Goal: Task Accomplishment & Management: Complete application form

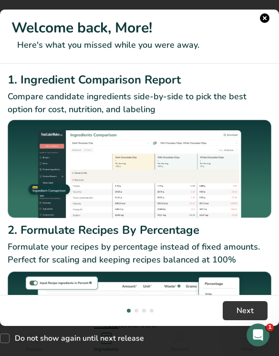
click at [268, 15] on button "New Features" at bounding box center [265, 18] width 10 height 10
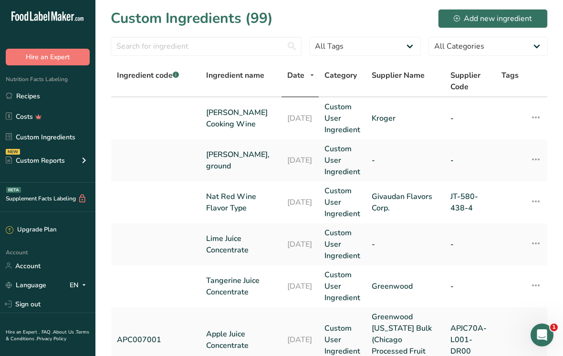
click at [88, 100] on link "Recipes" at bounding box center [47, 96] width 95 height 18
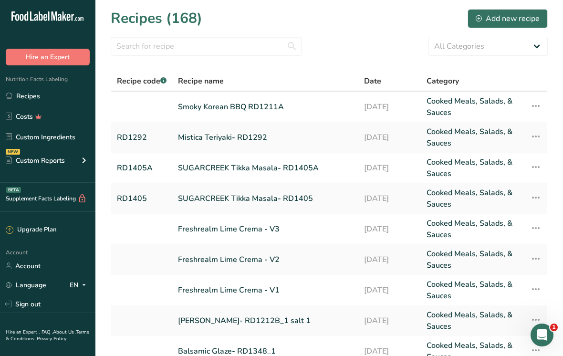
click at [278, 11] on button "Add new recipe" at bounding box center [507, 18] width 80 height 19
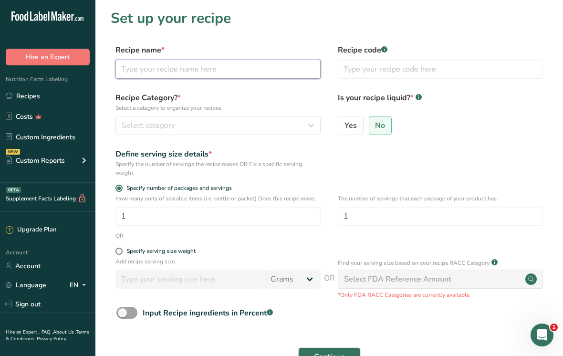
click at [278, 64] on input "text" at bounding box center [217, 69] width 205 height 19
type input "[PERSON_NAME] Mac & Cheese"
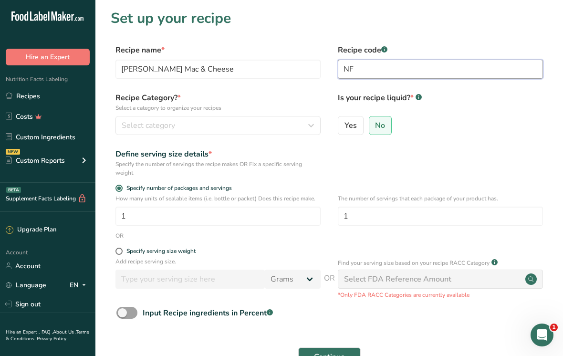
type input "N"
type input "NFF"
click at [278, 123] on icon "button" at bounding box center [310, 125] width 11 height 17
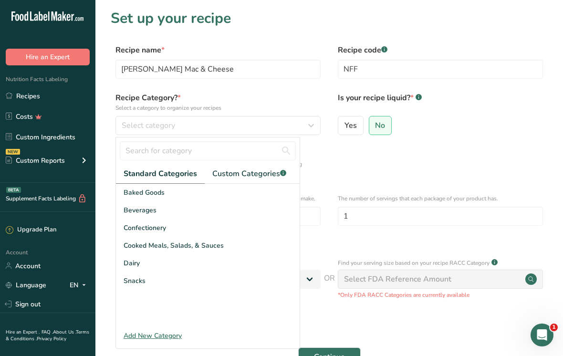
click at [270, 247] on div "Cooked Meals, Salads, & Sauces" at bounding box center [208, 245] width 184 height 18
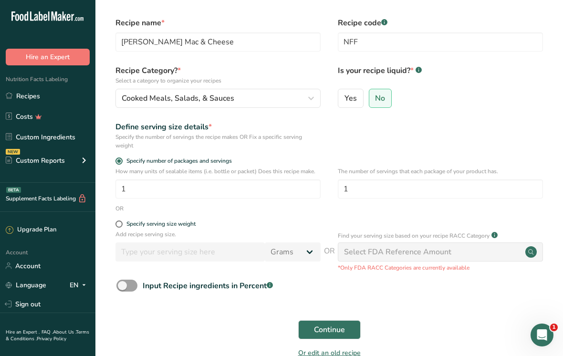
scroll to position [29, 0]
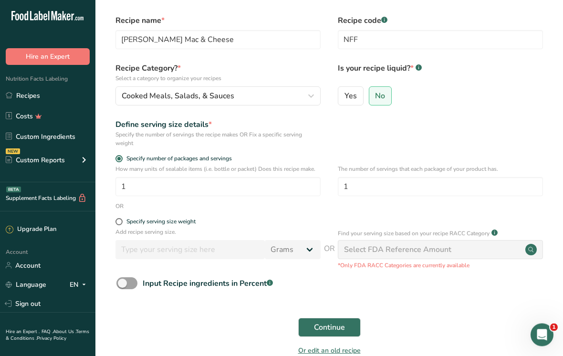
click at [121, 224] on span at bounding box center [118, 221] width 7 height 7
click at [121, 224] on input "Specify serving size weight" at bounding box center [118, 222] width 6 height 6
radio input "true"
radio input "false"
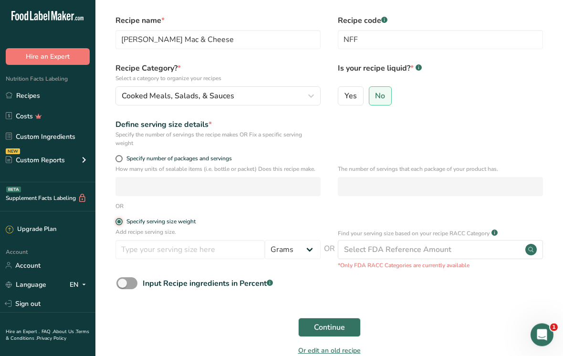
scroll to position [30, 0]
click at [220, 250] on input "number" at bounding box center [189, 249] width 149 height 19
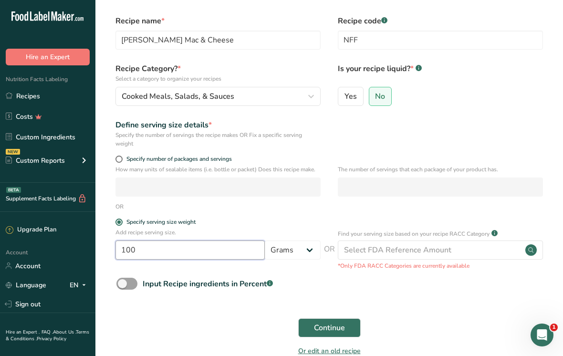
type input "100"
click at [278, 298] on form "Recipe name * [PERSON_NAME] Mac & Cheese Recipe code .a-a{fill:#347362;}.b-a{fi…" at bounding box center [329, 188] width 437 height 347
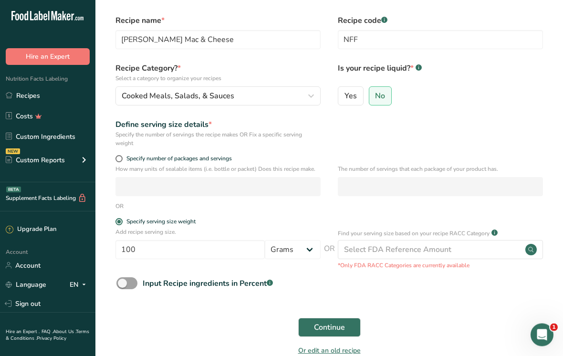
click at [278, 322] on span "Continue" at bounding box center [329, 327] width 31 height 11
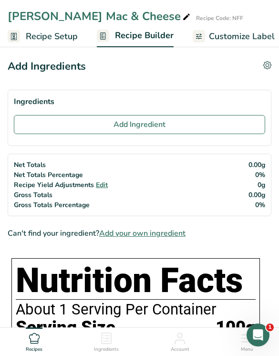
click at [190, 122] on button "Add Ingredient" at bounding box center [139, 124] width 251 height 19
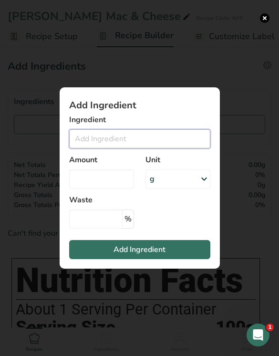
click at [160, 148] on input "Add ingredient modal" at bounding box center [139, 138] width 141 height 19
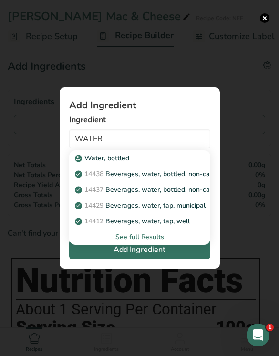
click at [196, 209] on p "14429 [GEOGRAPHIC_DATA], water, tap, municipal" at bounding box center [141, 205] width 129 height 10
type input "Beverages, water, tap, municipal"
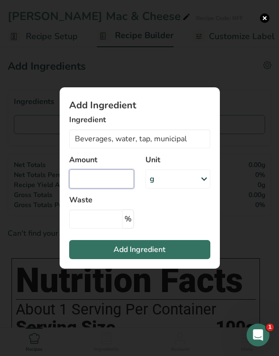
click at [112, 184] on input "Add ingredient modal" at bounding box center [101, 178] width 65 height 19
type input "36"
click at [175, 256] on button "Add Ingredient" at bounding box center [139, 249] width 141 height 19
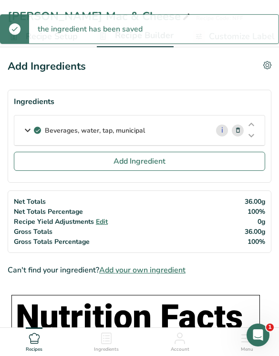
click at [210, 166] on button "Add Ingredient" at bounding box center [139, 161] width 251 height 19
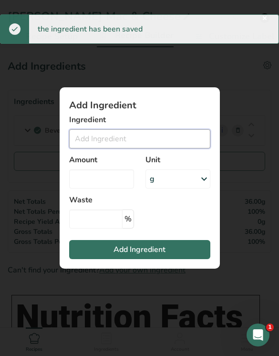
click at [153, 145] on input "Add ingredient modal" at bounding box center [139, 138] width 141 height 19
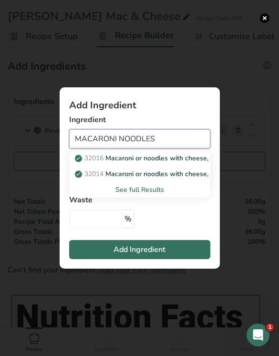
type input "MACARONI NOODLES"
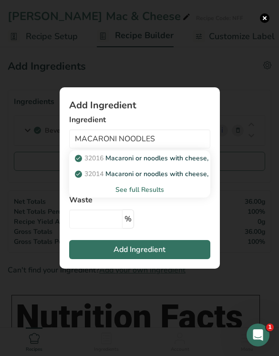
click at [134, 195] on div "See full Results" at bounding box center [140, 190] width 126 height 10
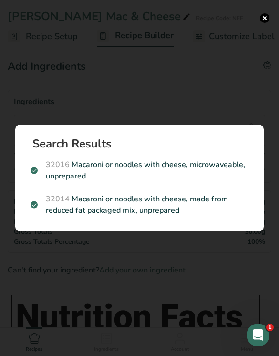
click at [267, 23] on div "Search results modal" at bounding box center [139, 178] width 279 height 356
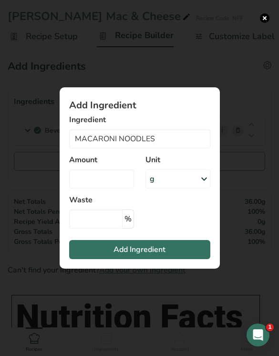
click at [265, 21] on button "Add ingredient modal" at bounding box center [265, 18] width 10 height 10
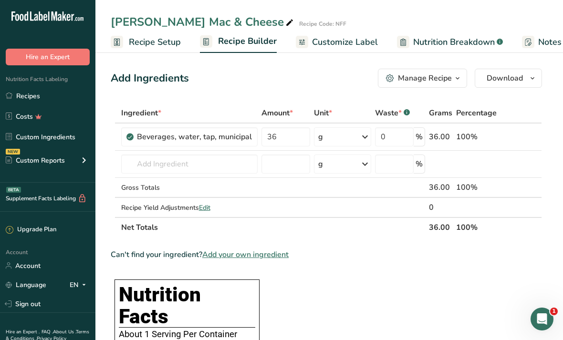
click at [31, 139] on link "Custom Ingredients" at bounding box center [47, 137] width 95 height 18
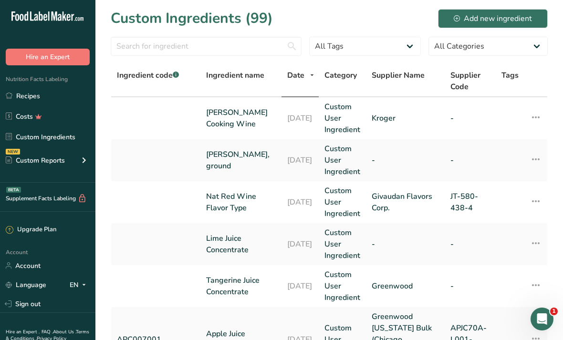
click at [278, 17] on div "Add new ingredient" at bounding box center [492, 18] width 78 height 11
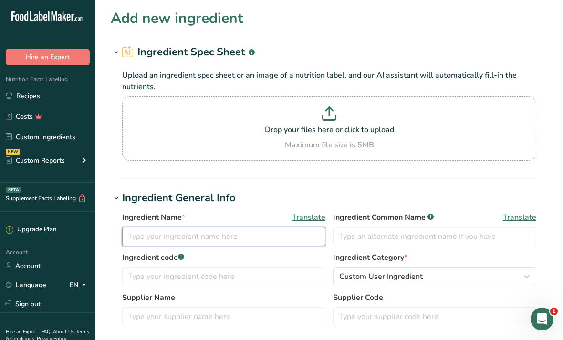
click at [276, 239] on input "text" at bounding box center [223, 236] width 203 height 19
type input "Macaroni"
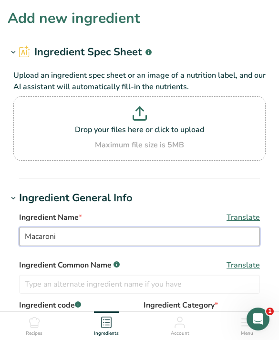
click at [146, 233] on input "Macaroni" at bounding box center [139, 236] width 241 height 19
type input "Macaroni (HWE 2% Egg Pasta)"
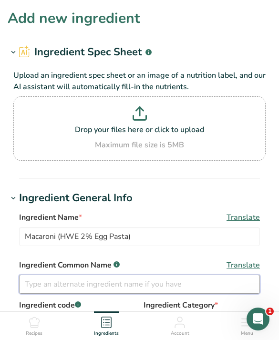
scroll to position [98, 0]
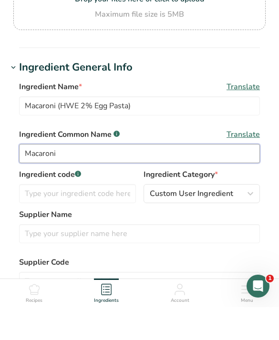
type input "Macaroni"
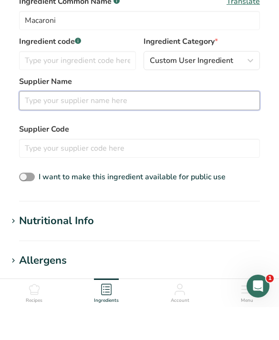
scroll to position [233, 0]
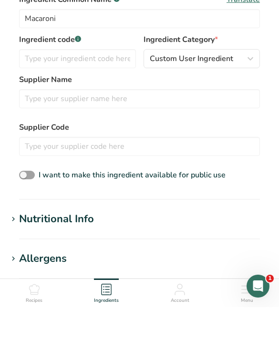
click at [16, 246] on icon at bounding box center [13, 252] width 9 height 13
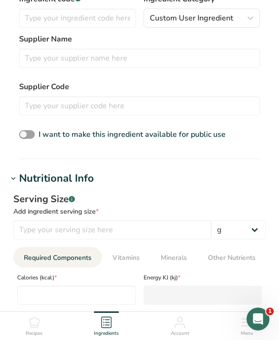
scroll to position [307, 0]
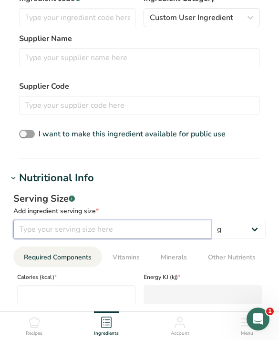
click at [48, 226] on input "number" at bounding box center [112, 229] width 198 height 19
type input "140"
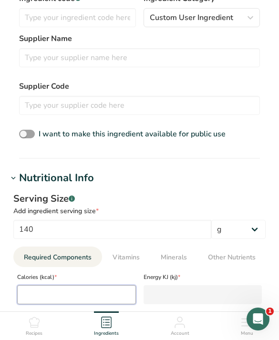
click at [34, 286] on input "number" at bounding box center [76, 294] width 119 height 19
type input "2"
type KJ "8.4"
type input "22"
type KJ "92"
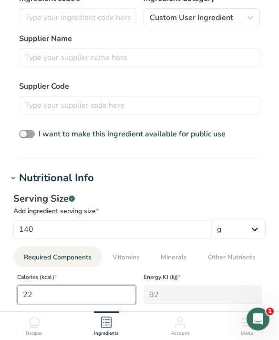
type input "221"
type KJ "924.7"
type input "221"
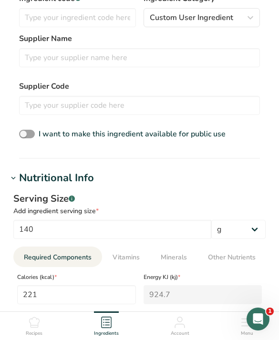
scroll to position [437, 0]
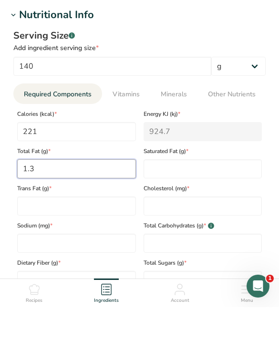
type Fat "1.3"
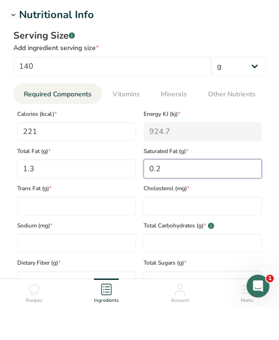
type Fat "0.2"
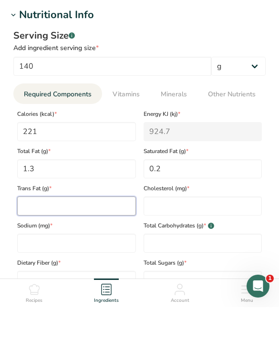
click at [106, 229] on Fat "number" at bounding box center [76, 238] width 119 height 19
type Fat "0"
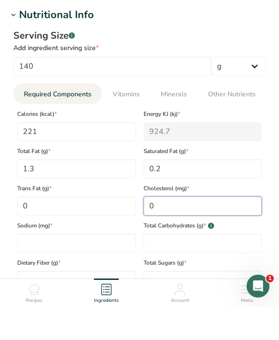
type input "0"
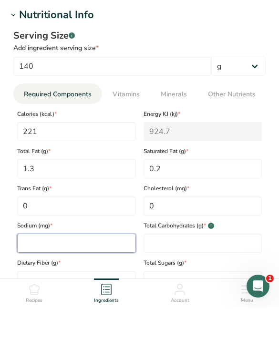
type input "0"
type input "1"
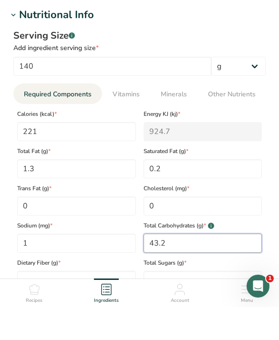
type Carbohydrates "43.2"
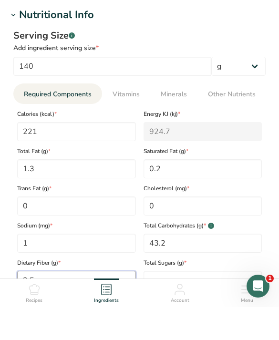
type Fiber "2.5"
type Sugars "0.8"
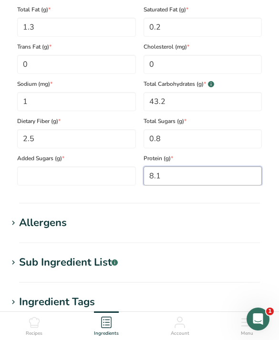
scroll to position [593, 0]
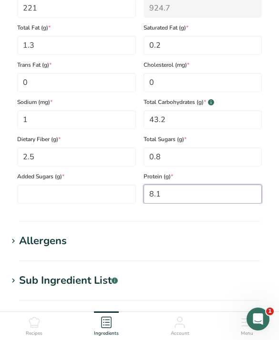
type input "8.1"
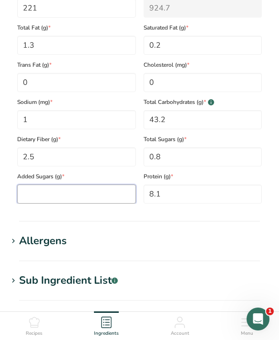
click at [41, 195] on Sugars "number" at bounding box center [76, 194] width 119 height 19
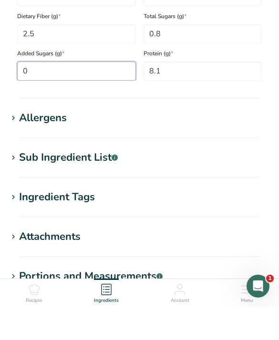
scroll to position [817, 0]
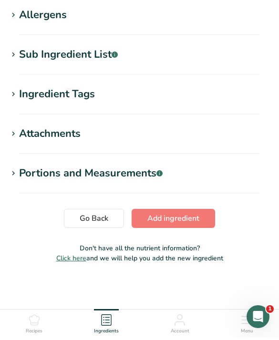
type Sugars "0"
click at [157, 220] on span "Add ingredient" at bounding box center [173, 220] width 52 height 11
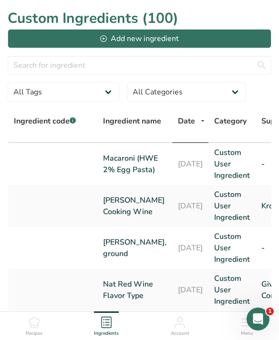
click at [240, 148] on link "Custom User Ingredient" at bounding box center [232, 164] width 36 height 34
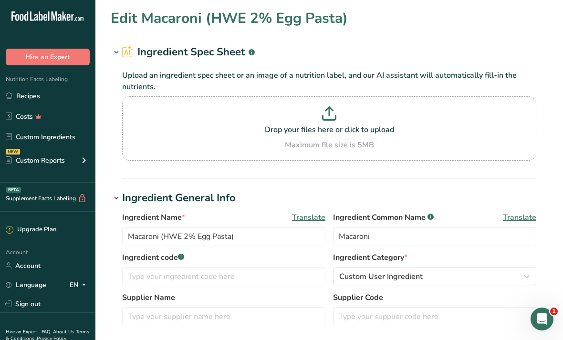
click at [23, 97] on link "Recipes" at bounding box center [47, 96] width 95 height 18
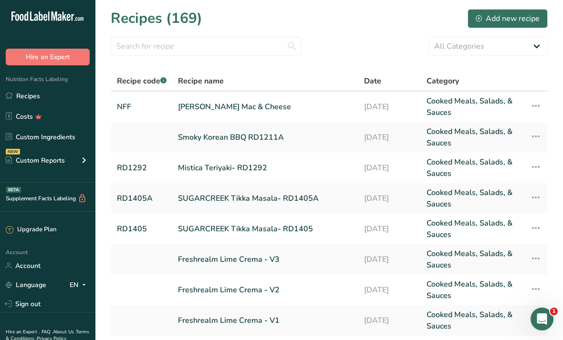
click at [278, 114] on link "[PERSON_NAME] Mac & Cheese" at bounding box center [265, 106] width 175 height 23
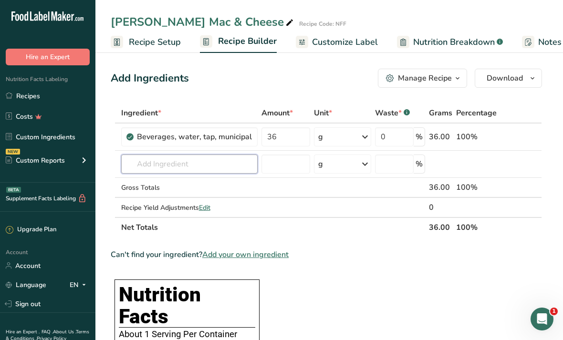
click at [198, 161] on input "text" at bounding box center [189, 163] width 136 height 19
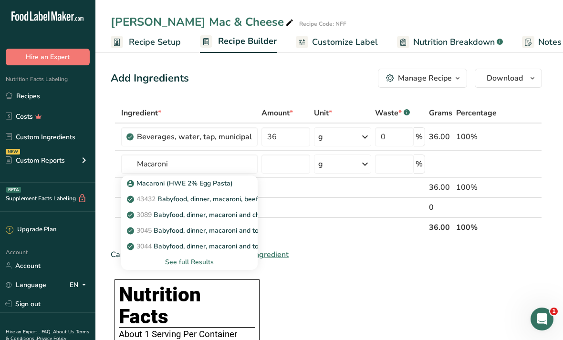
click at [137, 176] on link "Macaroni (HWE 2% Egg Pasta)" at bounding box center [189, 183] width 136 height 16
type input "Macaroni (HWE 2% Egg Pasta)"
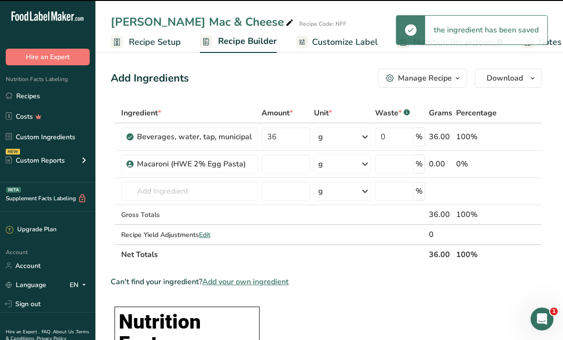
type input "0"
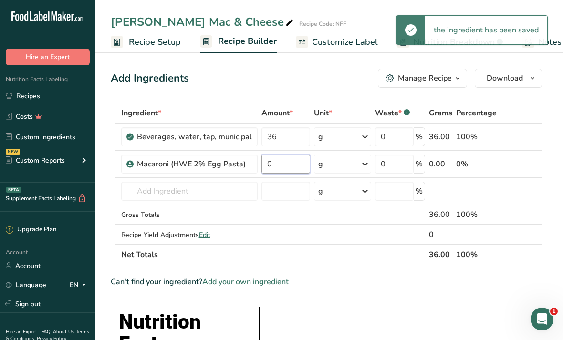
click at [278, 160] on input "0" at bounding box center [285, 163] width 49 height 19
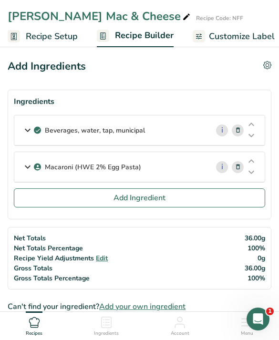
click at [180, 160] on div "Macaroni (HWE 2% Egg Pasta)" at bounding box center [111, 167] width 194 height 30
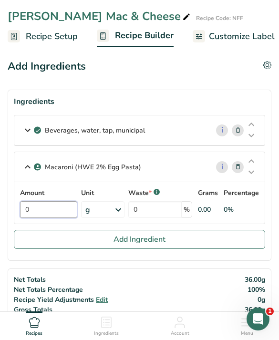
click at [44, 208] on input "0" at bounding box center [48, 209] width 57 height 17
type input "18"
click at [51, 236] on button "Add Ingredient" at bounding box center [139, 239] width 251 height 19
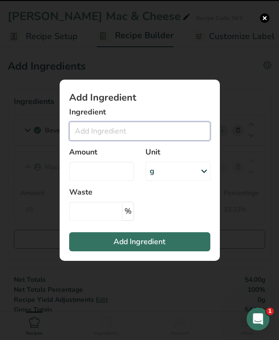
click at [92, 141] on input "Add ingredient modal" at bounding box center [139, 131] width 141 height 19
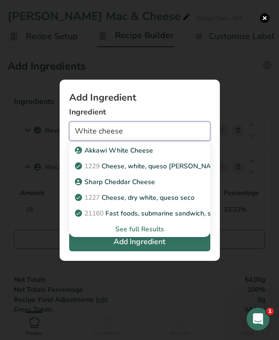
type input "White cheese"
click at [129, 234] on div "See full Results" at bounding box center [140, 229] width 126 height 10
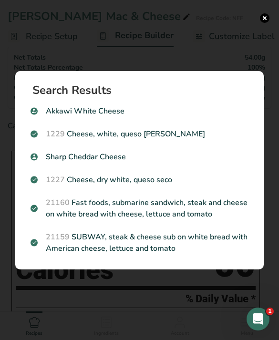
scroll to position [224, 0]
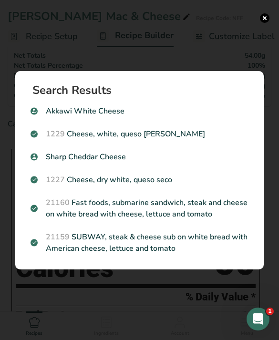
click at [114, 55] on div "Search results modal" at bounding box center [139, 170] width 279 height 340
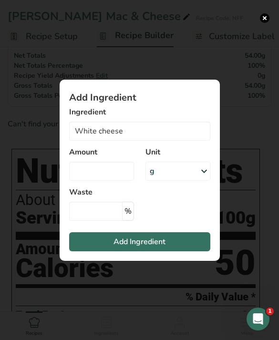
click at [264, 22] on button "Add ingredient modal" at bounding box center [265, 18] width 10 height 10
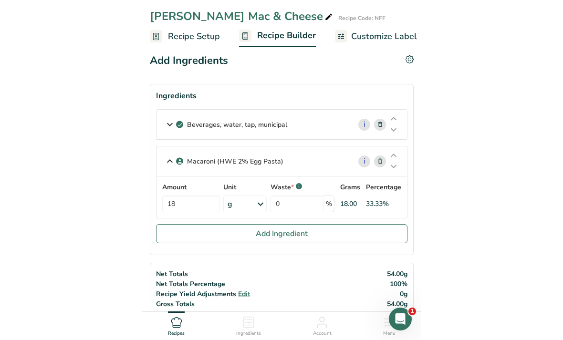
scroll to position [0, 0]
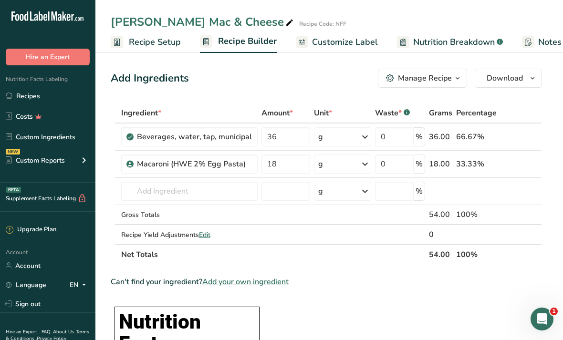
click at [26, 139] on link "Custom Ingredients" at bounding box center [47, 137] width 95 height 18
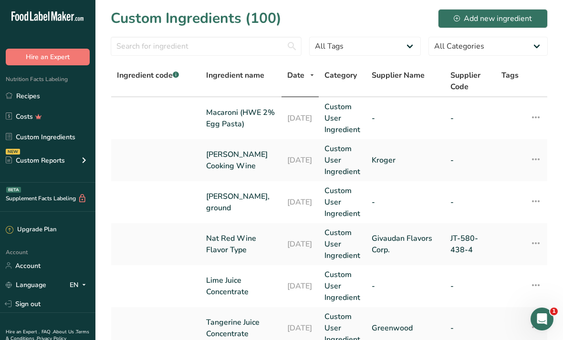
click at [278, 17] on div "Add new ingredient" at bounding box center [492, 18] width 78 height 11
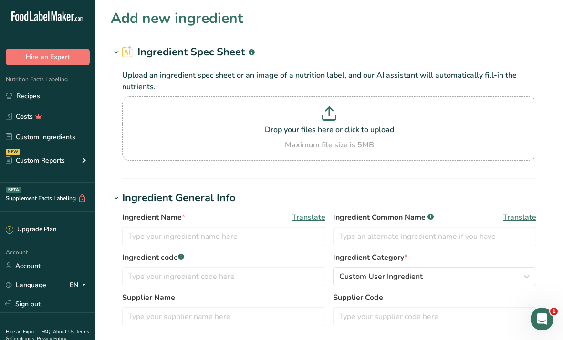
click at [278, 124] on p "Drop your files here or click to upload" at bounding box center [328, 129] width 409 height 11
click at [278, 124] on input "Drop your files here or click to upload Maximum file size is 5MB" at bounding box center [329, 128] width 414 height 64
type input "C:\fakepath\bongards-white-cheddar-block-40.pdf"
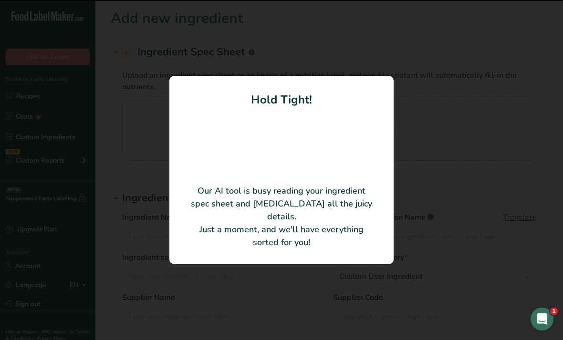
type input "Pasteurized Milk, Salt, Cheese Cultures, Enzymes"
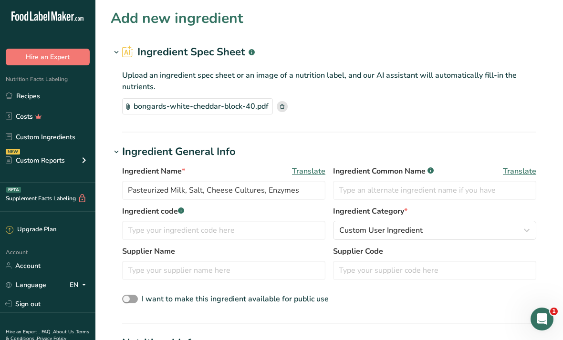
click at [278, 103] on div "bongards-white-cheddar-block-40.pdf" at bounding box center [329, 106] width 414 height 16
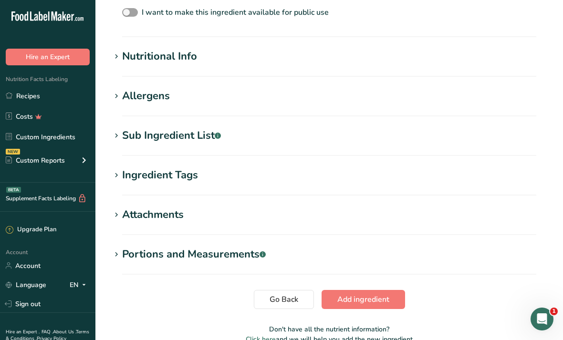
scroll to position [306, 0]
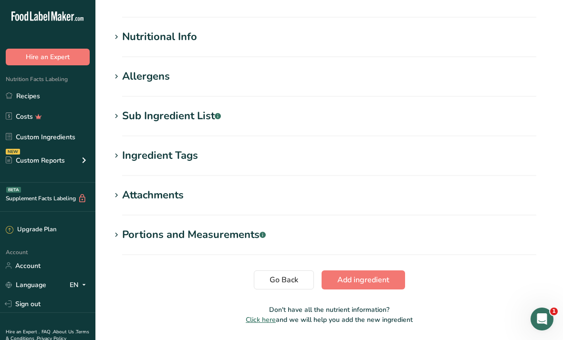
click at [278, 279] on span "Add ingredient" at bounding box center [363, 279] width 52 height 11
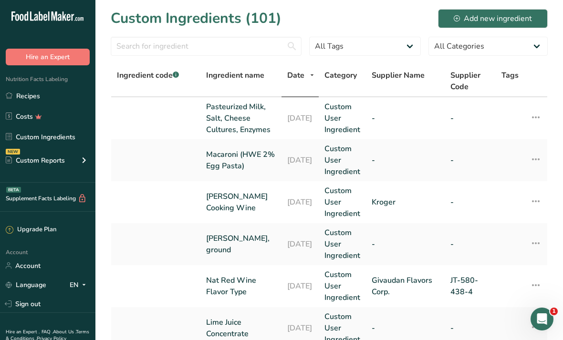
click at [278, 114] on icon at bounding box center [535, 117] width 11 height 17
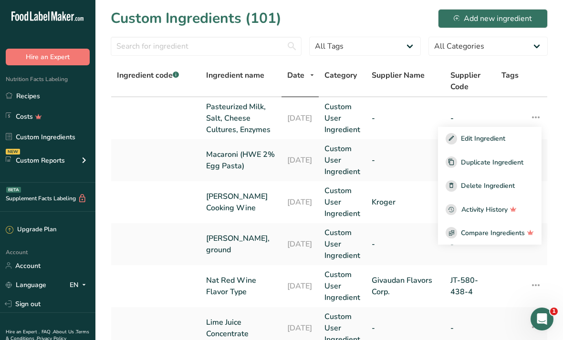
click at [278, 136] on div "Edit Ingredient" at bounding box center [489, 138] width 88 height 11
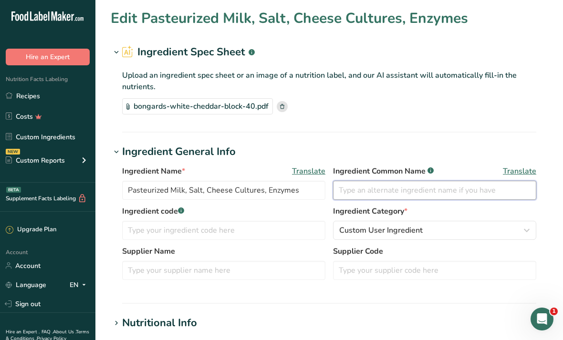
click at [278, 190] on input "text" at bounding box center [434, 190] width 203 height 19
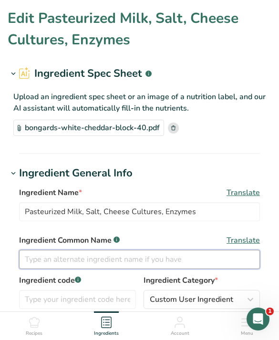
click at [139, 262] on input "text" at bounding box center [139, 259] width 241 height 19
type input "Pasteurized Process Cheese Spread"
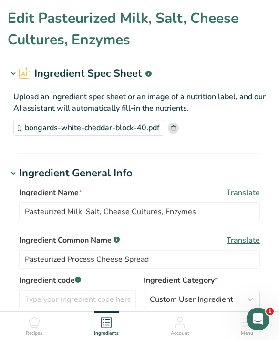
click at [229, 152] on section "Ingredient Spec Sheet .a-a{fill:#347362;}.b-a{fill:#fff;} Upload an ingredient …" at bounding box center [140, 110] width 264 height 88
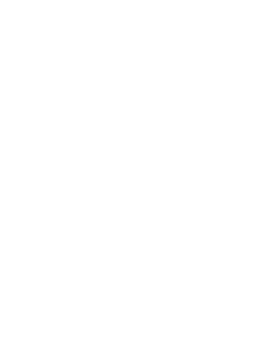
scroll to position [431, 0]
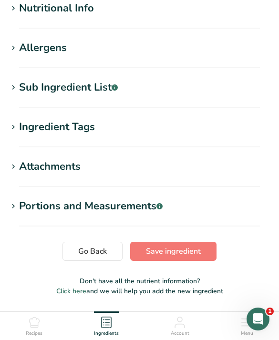
click at [183, 255] on span "Save ingredient" at bounding box center [173, 251] width 55 height 11
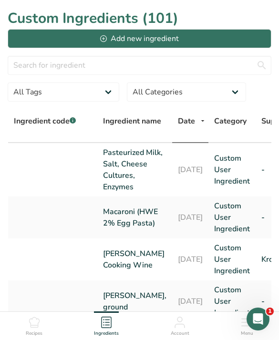
click at [175, 47] on button "Add new ingredient" at bounding box center [140, 38] width 264 height 19
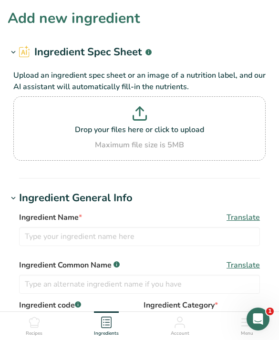
click at [147, 108] on p at bounding box center [139, 115] width 247 height 18
click at [147, 108] on input "Drop your files here or click to upload Maximum file size is 5MB" at bounding box center [139, 128] width 252 height 64
type input "C:\fakepath\bongards-yellow-process-cheese-spread-loaf-45.pdf"
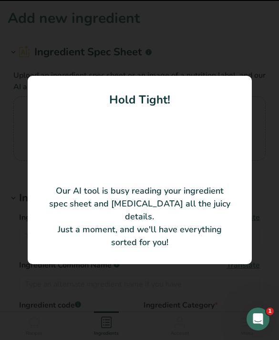
type input "Bongards Yellow Process Cheese Spread Loaf"
type input "Bongards Premium Cheese"
type input "203611"
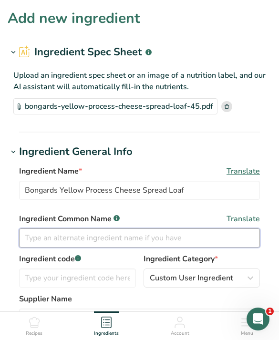
click at [151, 237] on input "text" at bounding box center [139, 237] width 241 height 19
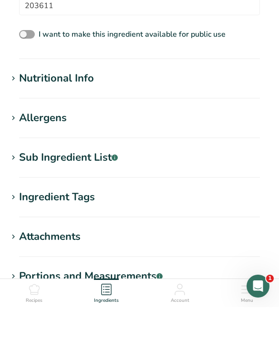
scroll to position [461, 0]
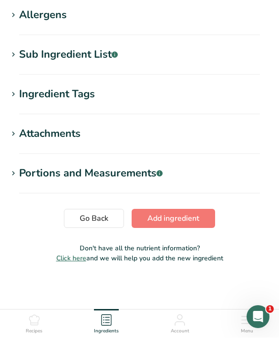
type input "Pasteurized Process Cheese Spread"
click at [195, 216] on span "Add ingredient" at bounding box center [173, 220] width 52 height 11
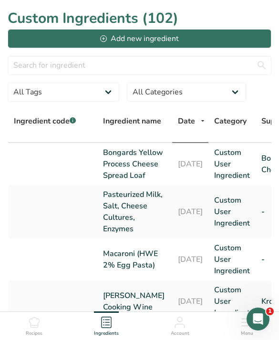
click at [219, 42] on button "Add new ingredient" at bounding box center [140, 38] width 264 height 19
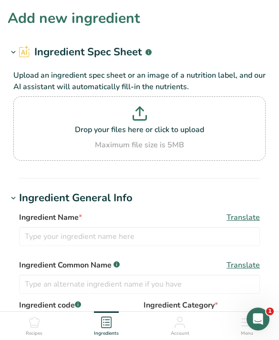
click at [143, 119] on icon at bounding box center [139, 118] width 13 height 4
click at [143, 119] on input "Drop your files here or click to upload Maximum file size is 5MB" at bounding box center [139, 128] width 252 height 64
type input "C:\fakepath\bongards-[PERSON_NAME]-fancy-shred-12-8oz.pdf"
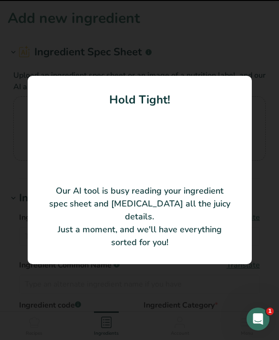
type input "Bongards [PERSON_NAME] Shred"
type input "Bongards Premium Cheese"
type input "753111"
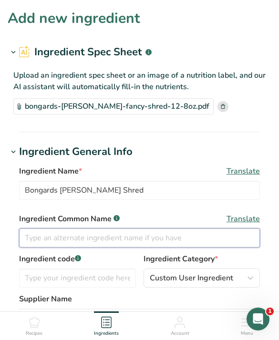
click at [54, 234] on input "text" at bounding box center [139, 237] width 241 height 19
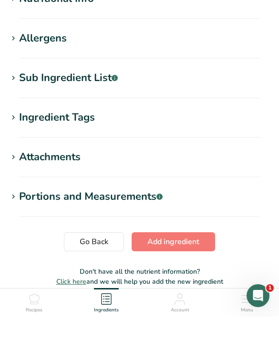
scroll to position [461, 0]
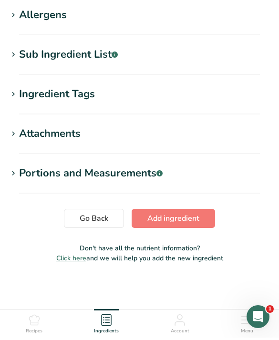
type input "Colby Cheese"
click at [162, 217] on span "Add ingredient" at bounding box center [173, 220] width 52 height 11
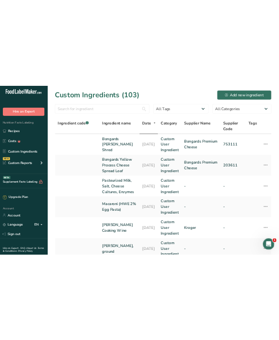
scroll to position [5, 0]
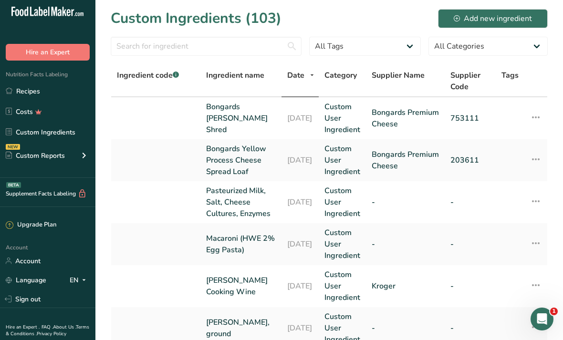
click at [67, 87] on link "Recipes" at bounding box center [47, 91] width 95 height 18
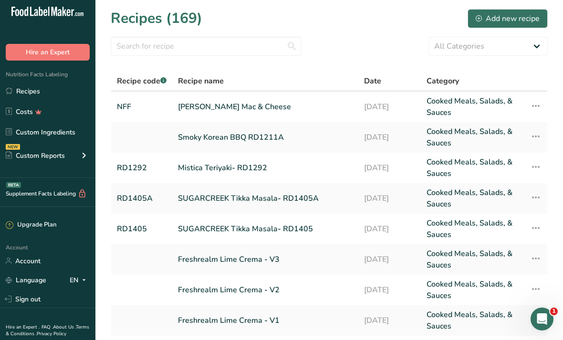
click at [278, 103] on link "[PERSON_NAME] Mac & Cheese" at bounding box center [265, 106] width 175 height 23
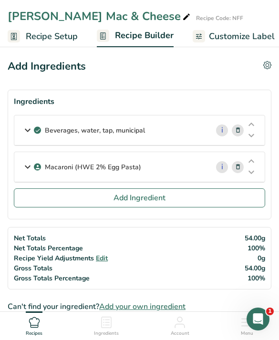
click at [42, 198] on button "Add Ingredient" at bounding box center [139, 197] width 251 height 19
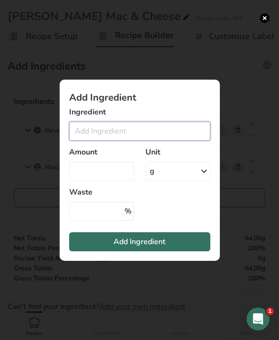
click at [103, 141] on input "Add ingredient modal" at bounding box center [139, 131] width 141 height 19
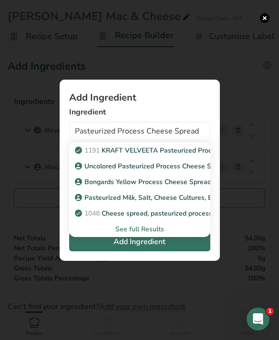
click at [95, 171] on p "Uncolored Pasteurized Process Cheese Spread" at bounding box center [153, 166] width 152 height 10
type input "Uncolored Pasteurized Process Cheese Spread"
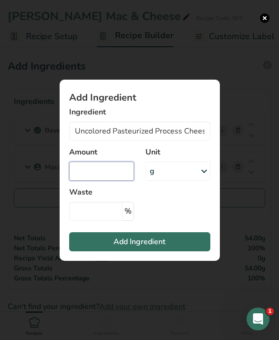
click at [86, 178] on input "Add ingredient modal" at bounding box center [101, 171] width 65 height 19
type input "12"
click at [92, 251] on button "Add Ingredient" at bounding box center [139, 241] width 141 height 19
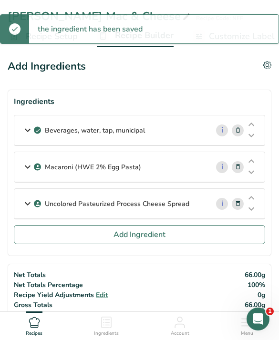
click at [42, 219] on div "Uncolored Pasteurized Process Cheese Spread i" at bounding box center [139, 204] width 250 height 30
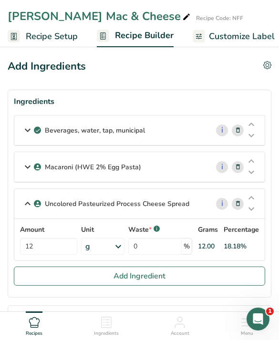
click at [101, 279] on button "Add Ingredient" at bounding box center [139, 276] width 251 height 19
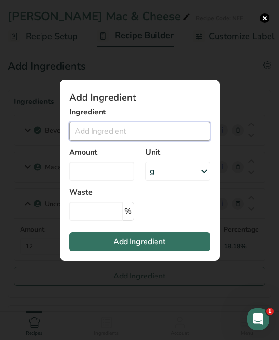
click at [118, 141] on input "Add ingredient modal" at bounding box center [139, 131] width 141 height 19
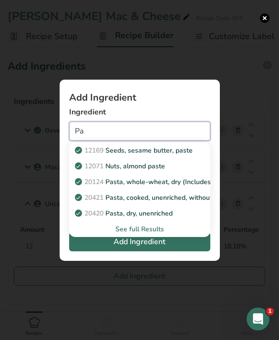
type input "P"
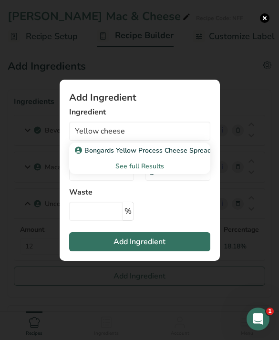
click at [92, 155] on p "Bongards Yellow Process Cheese Spread Loaf" at bounding box center [152, 150] width 150 height 10
type input "Bongards Yellow Process Cheese Spread Loaf"
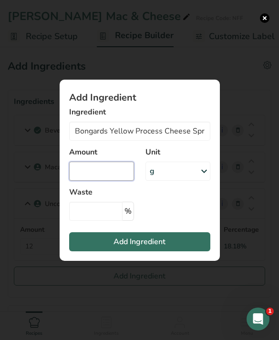
click at [85, 181] on input "Add ingredient modal" at bounding box center [101, 171] width 65 height 19
type input "12"
click at [90, 251] on button "Add Ingredient" at bounding box center [139, 241] width 141 height 19
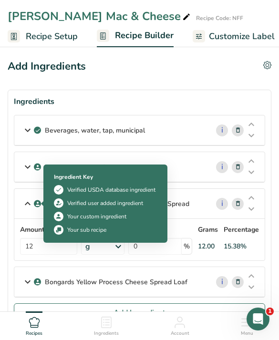
click at [30, 201] on icon at bounding box center [27, 203] width 11 height 17
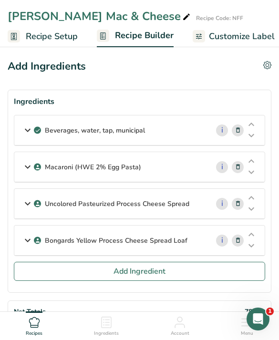
click at [67, 275] on button "Add Ingredient" at bounding box center [139, 271] width 251 height 19
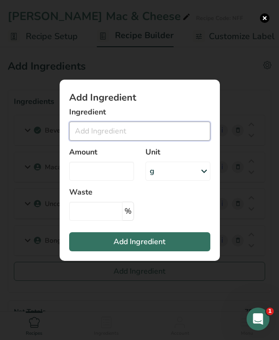
click at [111, 141] on input "Add ingredient modal" at bounding box center [139, 131] width 141 height 19
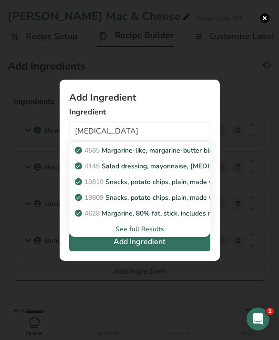
click at [92, 234] on div "See full Results" at bounding box center [140, 229] width 126 height 10
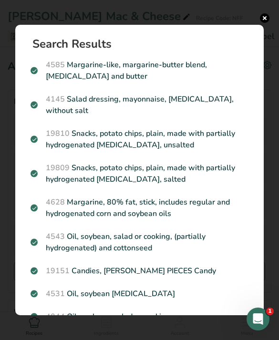
click at [70, 320] on p "4044 Oil, soybean, salad or cooking" at bounding box center [140, 316] width 218 height 11
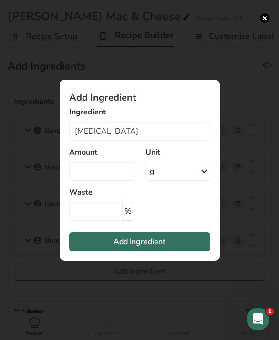
type input "Oil, soybean, salad or cooking"
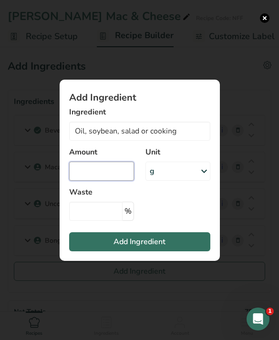
click at [89, 181] on input "Add ingredient modal" at bounding box center [101, 171] width 65 height 19
type input "4"
click at [93, 251] on button "Add Ingredient" at bounding box center [139, 241] width 141 height 19
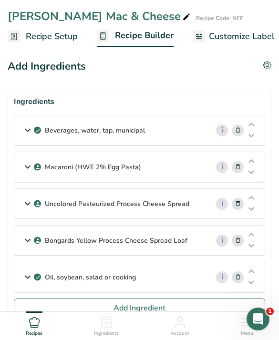
click at [41, 311] on button "Add Ingredient" at bounding box center [139, 307] width 251 height 19
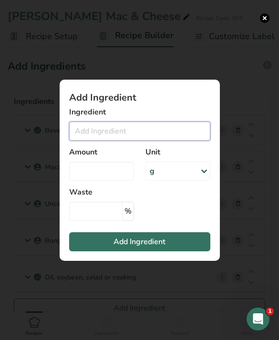
click at [94, 141] on input "Add ingredient modal" at bounding box center [139, 131] width 141 height 19
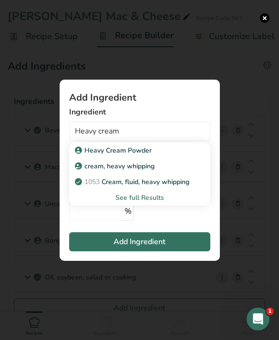
click at [87, 171] on p "cream, heavy whipping" at bounding box center [116, 166] width 78 height 10
type input "cream, heavy whipping"
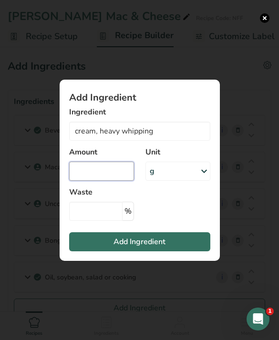
click at [87, 181] on input "Add ingredient modal" at bounding box center [101, 171] width 65 height 19
type input "3"
click at [119, 251] on button "Add Ingredient" at bounding box center [139, 241] width 141 height 19
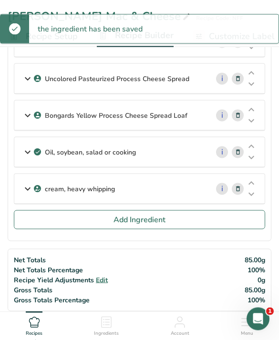
click at [59, 224] on button "Add Ingredient" at bounding box center [139, 219] width 251 height 19
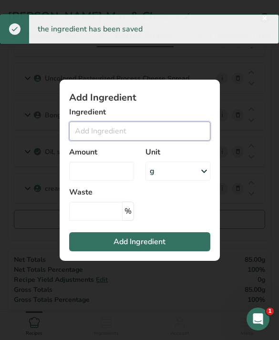
click at [92, 141] on input "Add ingredient modal" at bounding box center [139, 131] width 141 height 19
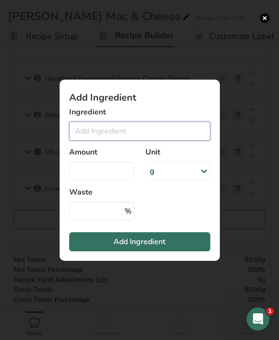
scroll to position [125, 0]
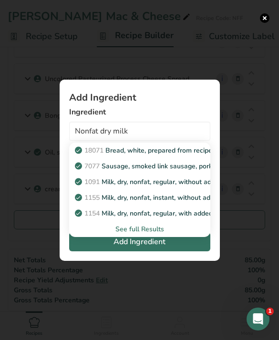
click at [83, 187] on p "1091 Milk, dry, nonfat, regular, without added vitamin A and [MEDICAL_DATA]" at bounding box center [200, 182] width 247 height 10
type input "Milk, dry, nonfat, regular, without added vitamin A and [MEDICAL_DATA]"
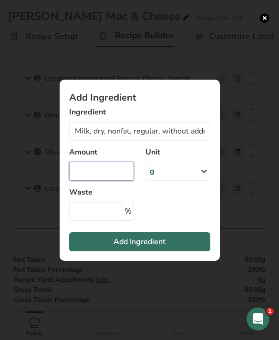
click at [83, 181] on input "Add ingredient modal" at bounding box center [101, 171] width 65 height 19
type input "2"
click at [102, 250] on button "Add Ingredient" at bounding box center [139, 241] width 141 height 19
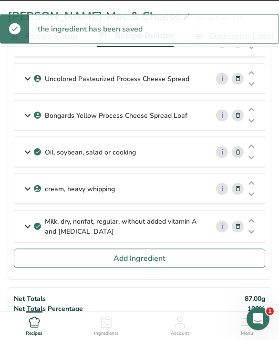
scroll to position [125, 0]
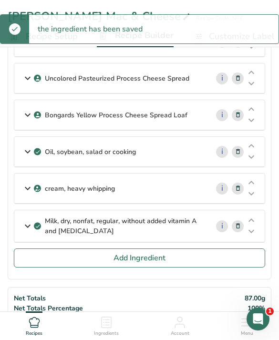
click at [43, 257] on button "Add Ingredient" at bounding box center [139, 257] width 251 height 19
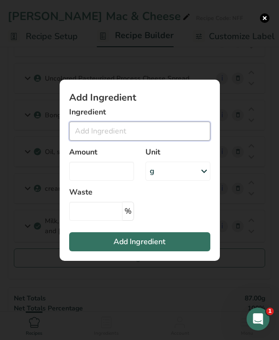
click at [94, 141] on input "Add ingredient modal" at bounding box center [139, 131] width 141 height 19
type input "M"
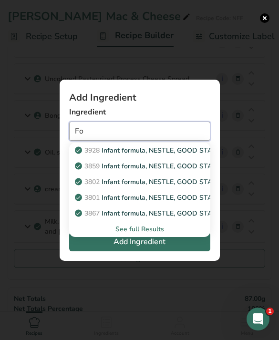
type input "F"
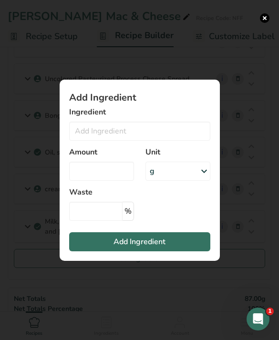
click at [261, 14] on button "Add ingredient modal" at bounding box center [265, 18] width 10 height 10
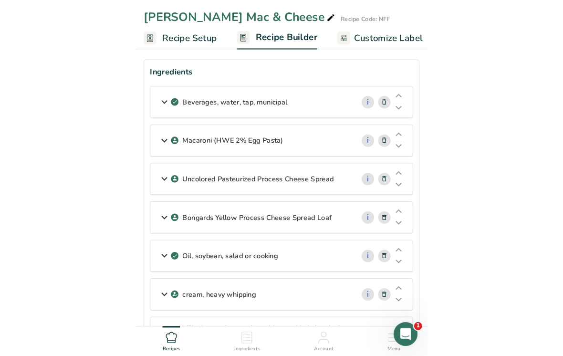
scroll to position [0, 0]
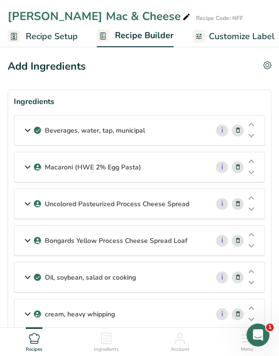
click at [155, 316] on div "cream, heavy whipping" at bounding box center [111, 314] width 194 height 30
click at [31, 309] on icon at bounding box center [27, 313] width 11 height 17
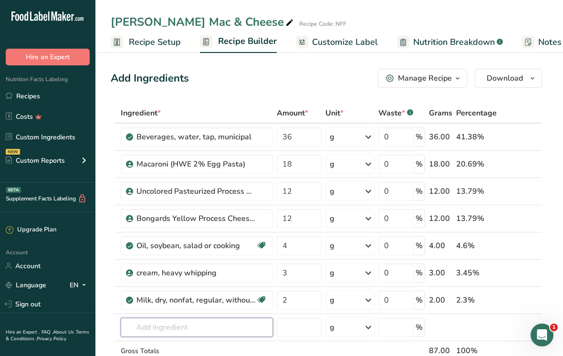
click at [170, 327] on input "text" at bounding box center [197, 327] width 152 height 19
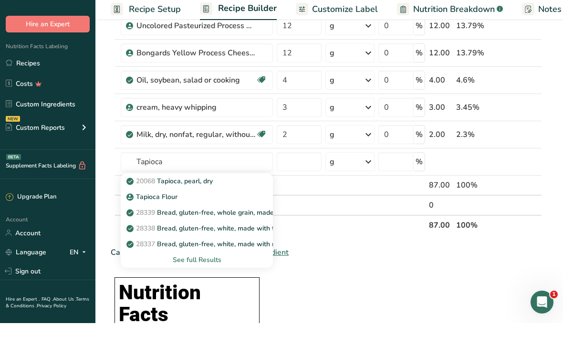
click at [155, 225] on p "Tapioca Flour" at bounding box center [152, 230] width 49 height 10
type input "Tapioca Flour"
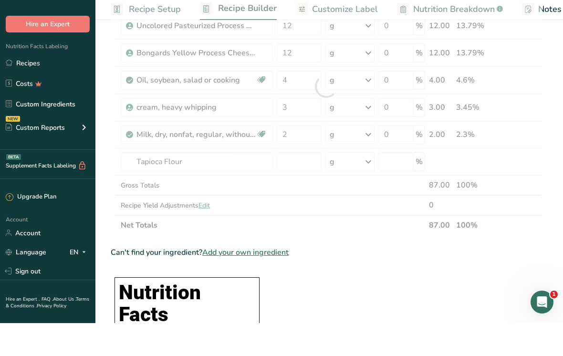
scroll to position [166, 0]
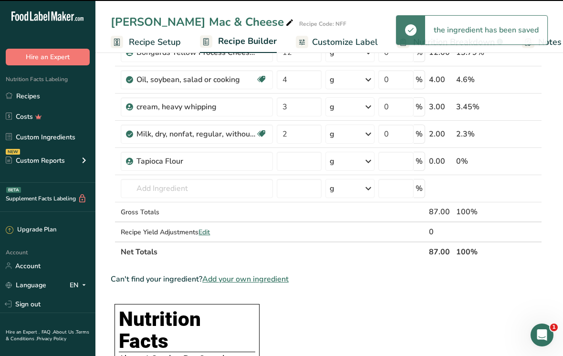
type input "0"
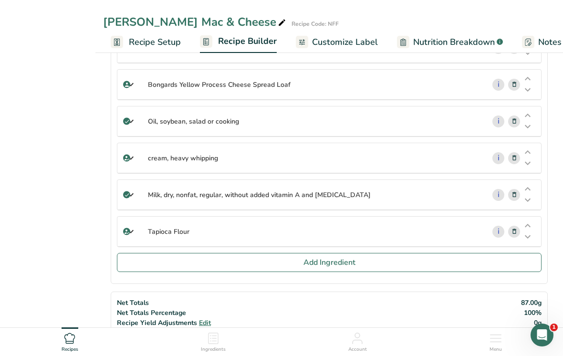
scroll to position [0, 0]
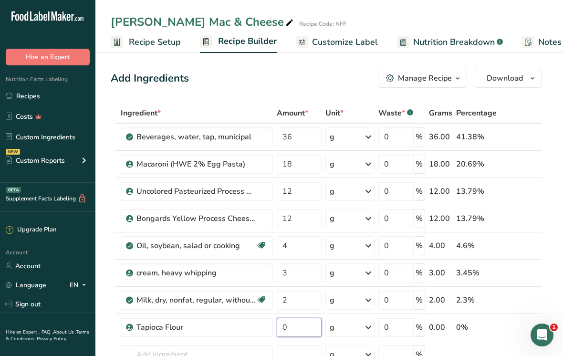
click at [278, 323] on input "0" at bounding box center [299, 327] width 45 height 19
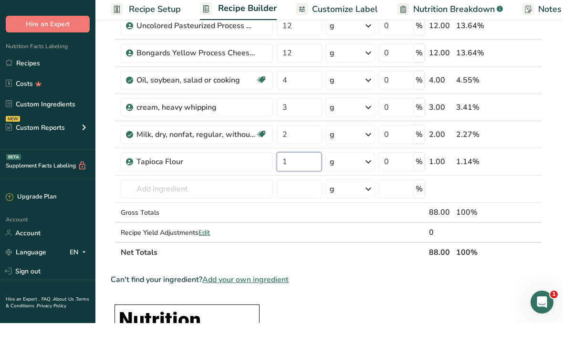
type input "1.5"
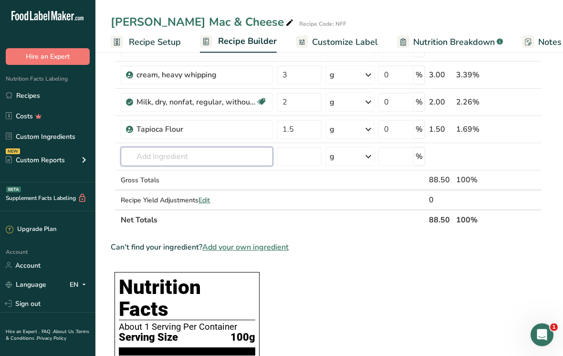
click at [154, 160] on input "text" at bounding box center [197, 156] width 152 height 19
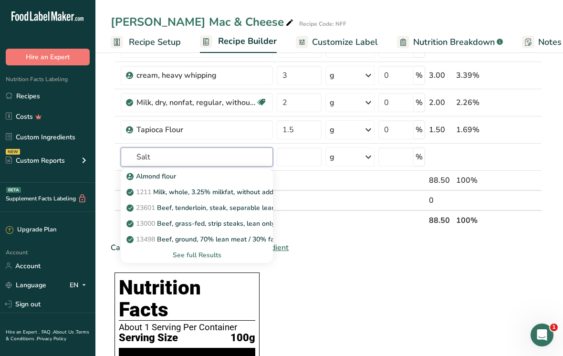
type input "Salt"
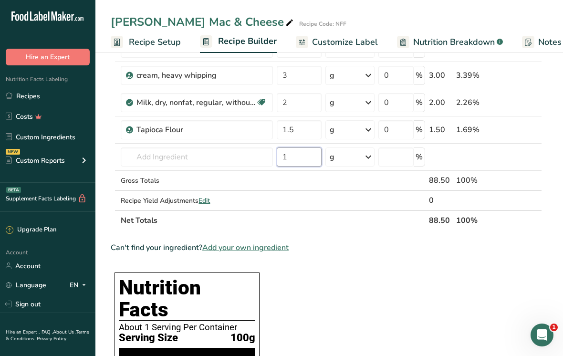
type input "1"
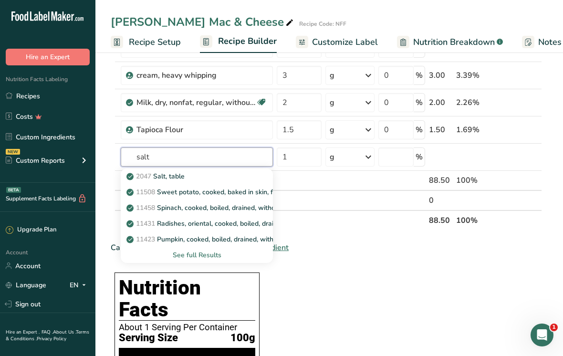
click at [180, 164] on input "salt" at bounding box center [197, 156] width 152 height 19
click at [182, 165] on input "salt" at bounding box center [197, 156] width 152 height 19
click at [163, 178] on p "2047 Salt, table" at bounding box center [156, 176] width 56 height 10
type input "Salt, table"
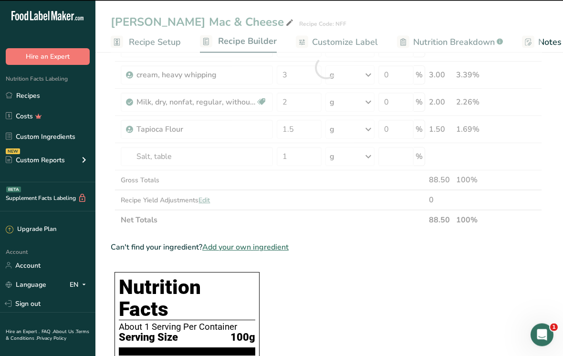
scroll to position [198, 0]
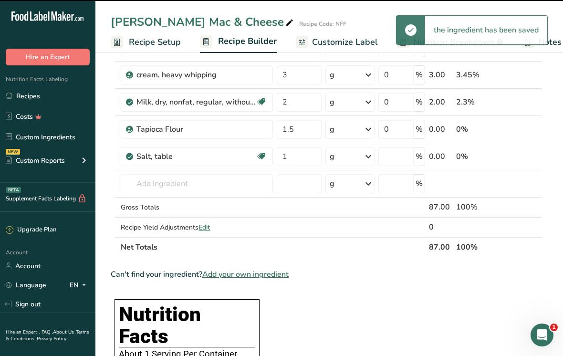
type input "0"
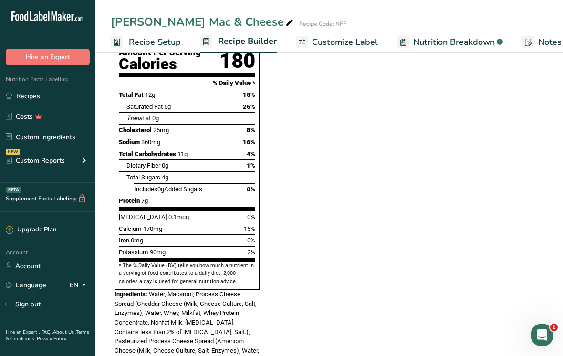
scroll to position [538, 0]
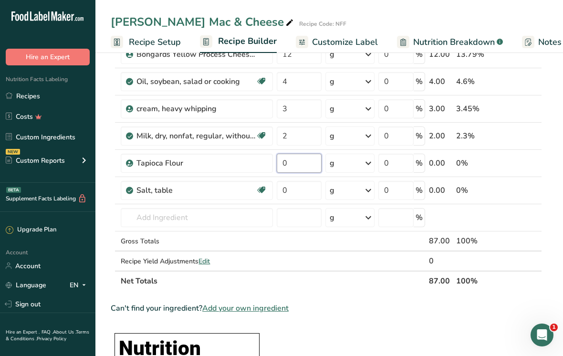
click at [278, 158] on input "0" at bounding box center [299, 163] width 45 height 19
type input "1.5"
click at [278, 191] on div "Ingredient * Amount * Unit * Waste * .a-a{fill:#347362;}.b-a{fill:#fff;} Grams …" at bounding box center [326, 115] width 431 height 352
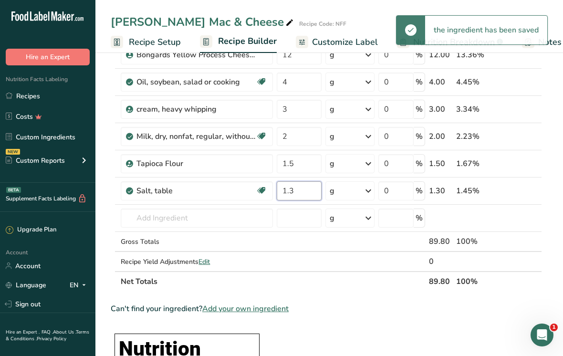
type input "1.3"
click at [165, 203] on div "Ingredient * Amount * Unit * Waste * .a-a{fill:#347362;}.b-a{fill:#fff;} Grams …" at bounding box center [326, 115] width 431 height 352
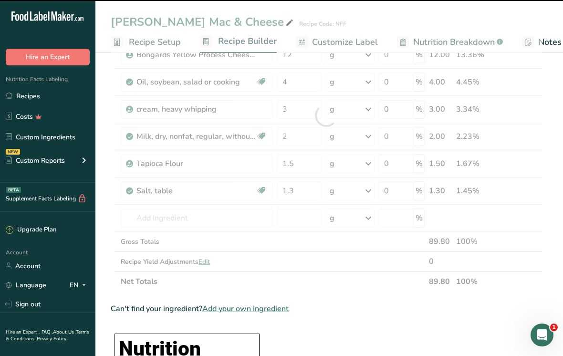
click at [154, 226] on div at bounding box center [326, 115] width 431 height 352
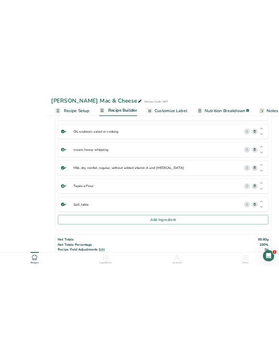
scroll to position [193, 0]
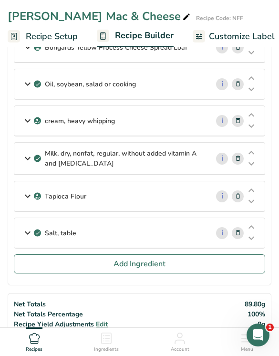
click at [180, 266] on button "Add Ingredient" at bounding box center [139, 263] width 251 height 19
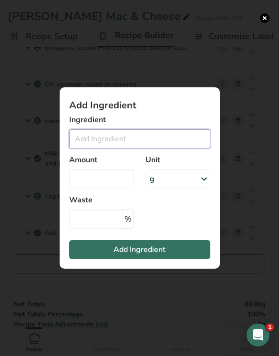
click at [144, 148] on input "Add ingredient modal" at bounding box center [139, 138] width 141 height 19
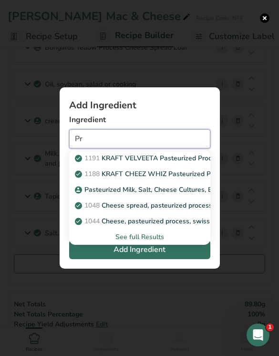
type input "P"
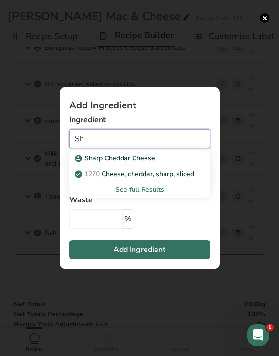
type input "S"
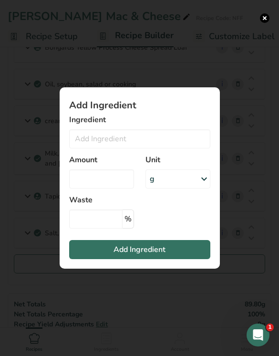
click at [272, 17] on div "Add ingredient modal" at bounding box center [139, 178] width 279 height 356
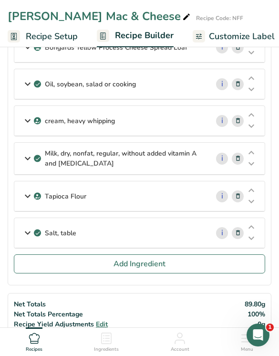
click at [214, 259] on button "Add Ingredient" at bounding box center [139, 263] width 251 height 19
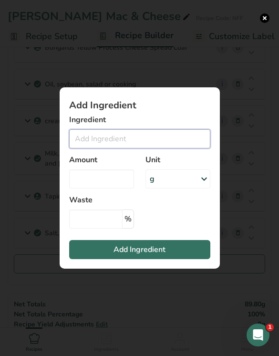
click at [168, 141] on input "Add ingredient modal" at bounding box center [139, 138] width 141 height 19
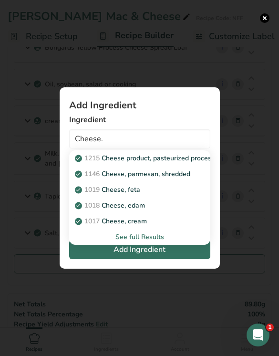
click at [196, 157] on p "1215 Cheese product, pasteurized process, American, reduced fat, fortified with…" at bounding box center [231, 158] width 309 height 10
type input "Cheese product, pasteurized process, American, reduced fat, fortified with [MED…"
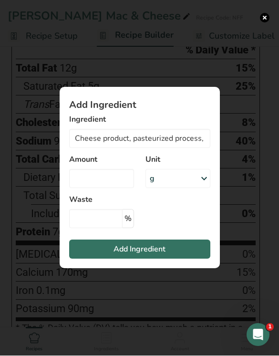
scroll to position [688, 0]
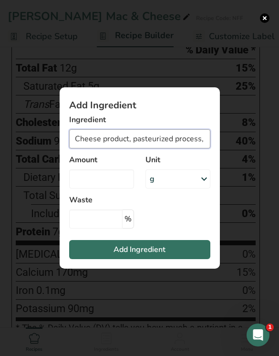
click at [158, 136] on input "Cheese product, pasteurized process, American, reduced fat, fortified with [MED…" at bounding box center [139, 138] width 141 height 19
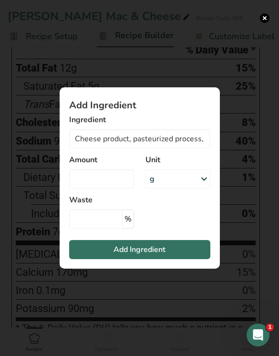
click at [266, 22] on button "Add ingredient modal" at bounding box center [265, 18] width 10 height 10
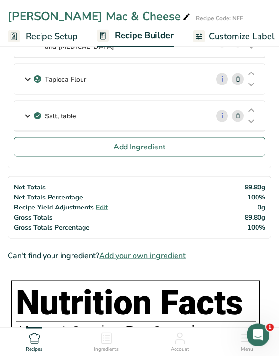
scroll to position [310, 0]
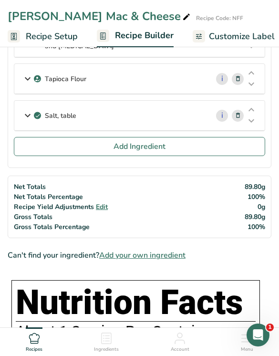
click at [195, 145] on button "Add Ingredient" at bounding box center [139, 146] width 251 height 19
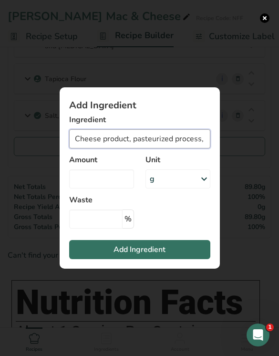
click at [185, 146] on input "Cheese product, pasteurized process, American, reduced fat, fortified with [MED…" at bounding box center [139, 138] width 141 height 19
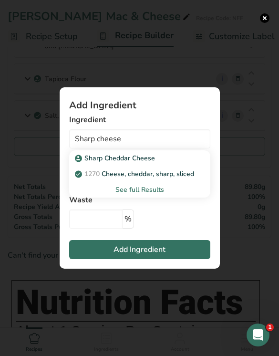
click at [174, 179] on p "1270 Cheese, cheddar, sharp, sliced" at bounding box center [135, 174] width 117 height 10
type input "Cheese, cheddar, sharp, sliced"
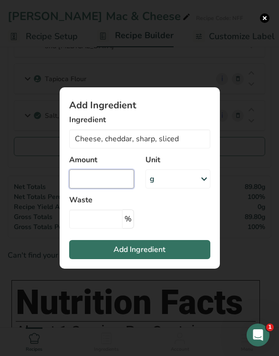
click at [99, 188] on input "Add ingredient modal" at bounding box center [101, 178] width 65 height 19
type input "1.3"
click at [165, 255] on span "Add Ingredient" at bounding box center [139, 249] width 52 height 11
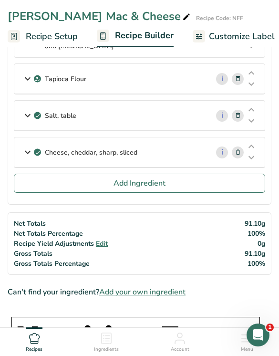
click at [193, 183] on button "Add Ingredient" at bounding box center [139, 183] width 251 height 19
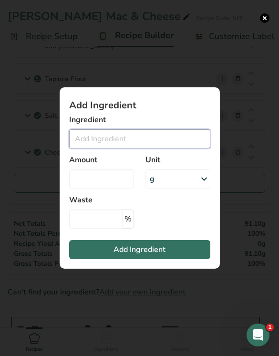
click at [182, 148] on input "Add ingredient modal" at bounding box center [139, 138] width 141 height 19
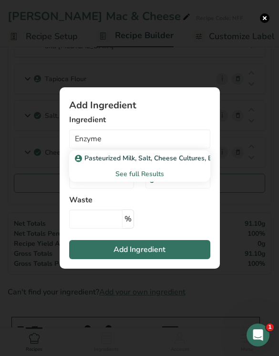
click at [102, 163] on p "Pasteurized Milk, Salt, Cheese Cultures, Enzymes" at bounding box center [156, 158] width 158 height 10
type input "Pasteurized Milk, Salt, Cheese Cultures, Enzymes"
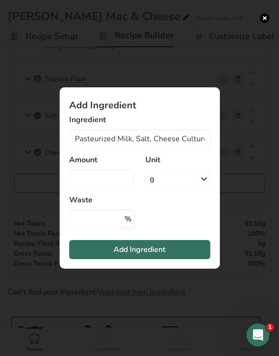
click at [117, 255] on span "Add Ingredient" at bounding box center [139, 249] width 52 height 11
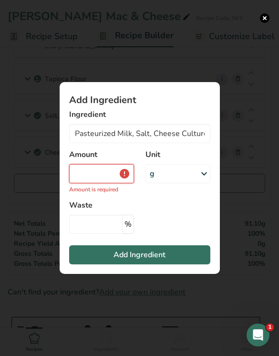
click at [102, 183] on input "Add ingredient modal" at bounding box center [101, 173] width 65 height 19
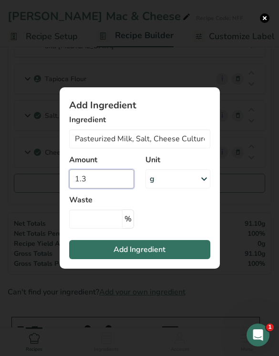
type input "1.3"
click at [184, 259] on button "Add Ingredient" at bounding box center [139, 249] width 141 height 19
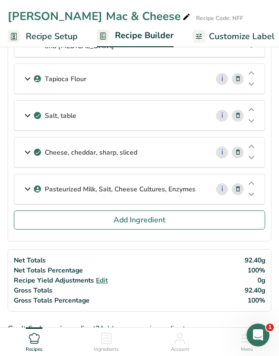
scroll to position [308, 0]
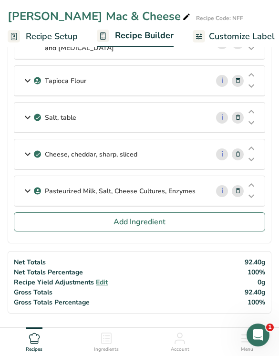
click at [243, 185] on span at bounding box center [237, 190] width 11 height 11
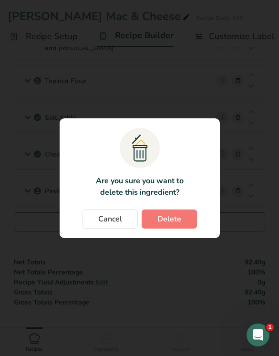
click at [185, 223] on button "Delete" at bounding box center [169, 218] width 55 height 19
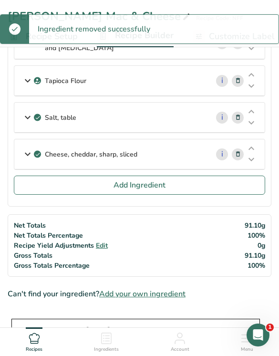
click at [203, 188] on button "Add Ingredient" at bounding box center [139, 184] width 251 height 19
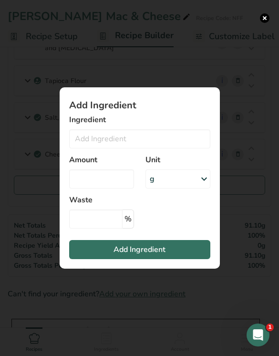
click at [264, 26] on div "Add ingredient modal" at bounding box center [139, 178] width 279 height 356
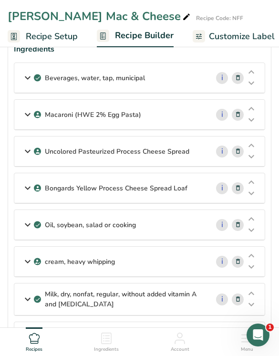
scroll to position [0, 0]
